Goal: Feedback & Contribution: Submit feedback/report problem

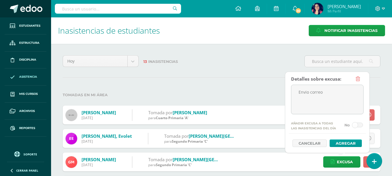
click at [30, 10] on span at bounding box center [31, 9] width 22 height 9
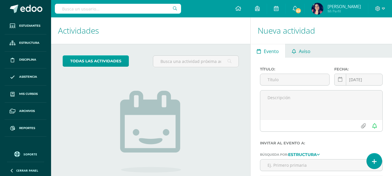
click at [303, 50] on span "Aviso" at bounding box center [305, 51] width 12 height 14
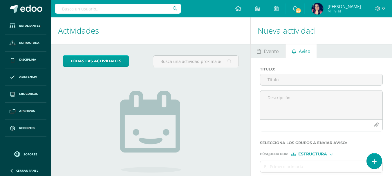
scroll to position [47, 0]
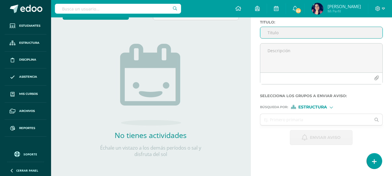
click at [272, 34] on input "Titulo :" at bounding box center [321, 32] width 122 height 11
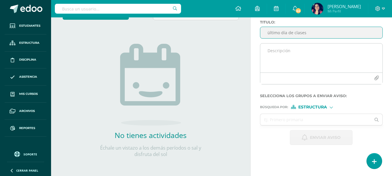
type input "ültimo día de clases"
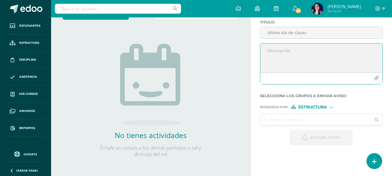
click at [265, 49] on textarea at bounding box center [321, 58] width 122 height 29
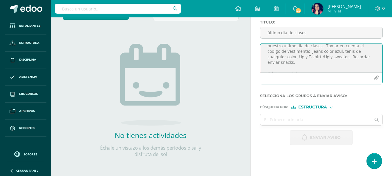
scroll to position [24, 0]
type textarea "Estimados padres de familia, compartirmos este recordatorio con la información …"
click at [375, 80] on icon "button" at bounding box center [376, 78] width 5 height 5
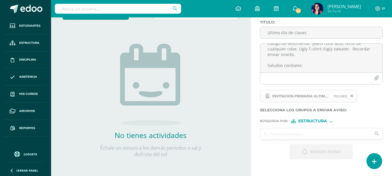
click at [270, 134] on input "text" at bounding box center [315, 133] width 111 height 11
type input "primaria"
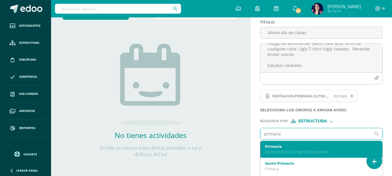
click at [277, 150] on p "[GEOGRAPHIC_DATA][PERSON_NAME]" at bounding box center [319, 152] width 109 height 5
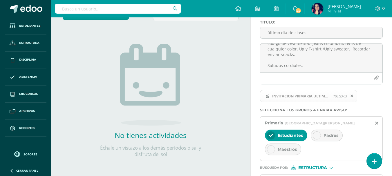
click at [317, 136] on icon at bounding box center [317, 135] width 4 height 4
click at [269, 134] on icon at bounding box center [271, 135] width 4 height 4
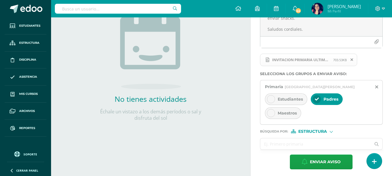
scroll to position [86, 0]
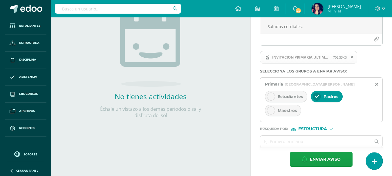
click at [373, 163] on icon at bounding box center [374, 161] width 5 height 7
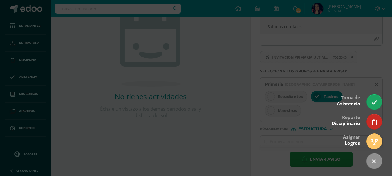
click at [318, 144] on div at bounding box center [196, 88] width 392 height 176
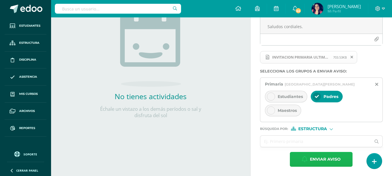
click at [310, 159] on span "Enviar aviso" at bounding box center [325, 159] width 31 height 14
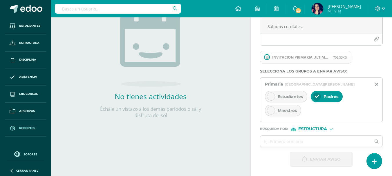
click at [26, 127] on span "Reportes" at bounding box center [27, 128] width 16 height 5
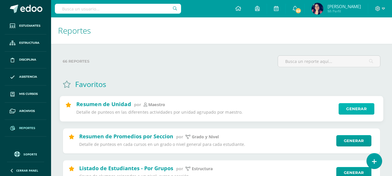
click at [346, 111] on link "Generar" at bounding box center [357, 109] width 36 height 12
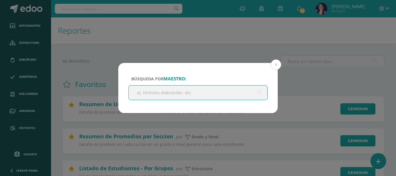
click at [155, 91] on input "text" at bounding box center [198, 93] width 139 height 14
click at [177, 92] on input "text" at bounding box center [198, 93] width 139 height 14
click at [201, 92] on input "text" at bounding box center [198, 93] width 139 height 14
type input "alba sian"
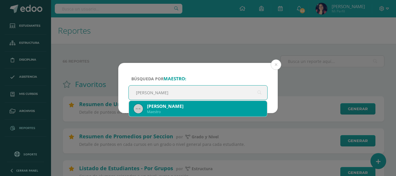
click at [183, 104] on div "Alba Sian" at bounding box center [204, 106] width 115 height 6
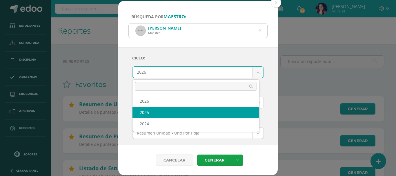
select select "2"
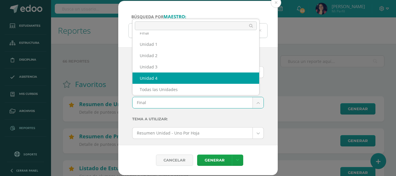
select select "Unidad 4"
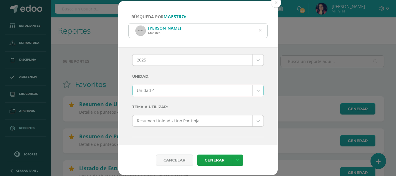
scroll to position [29, 0]
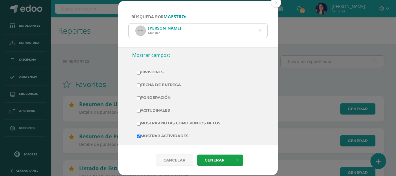
scroll to position [116, 0]
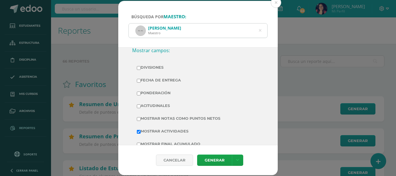
click at [138, 117] on input "Mostrar Notas Como Puntos Netos" at bounding box center [139, 119] width 4 height 4
checkbox input "true"
click at [211, 158] on link "Generar" at bounding box center [214, 160] width 35 height 11
